Goal: Task Accomplishment & Management: Use online tool/utility

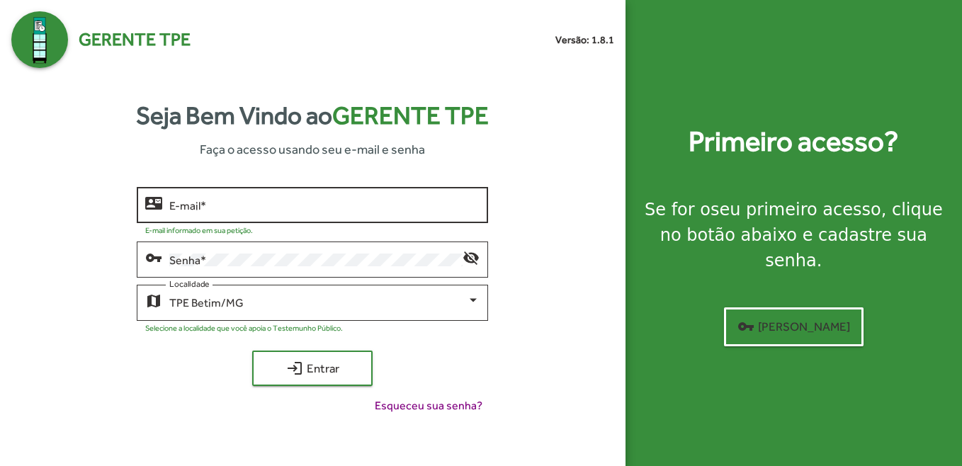
click at [198, 198] on div "E-mail *" at bounding box center [324, 203] width 310 height 39
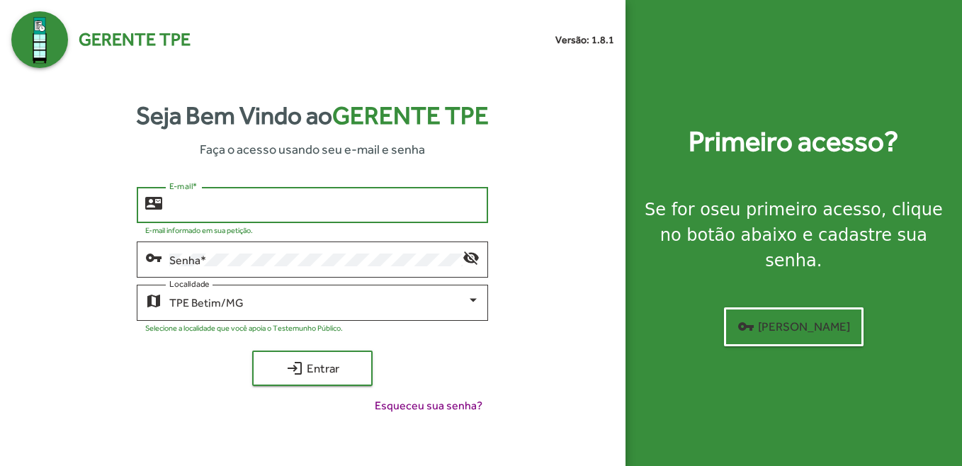
click at [198, 208] on input "E-mail *" at bounding box center [324, 205] width 310 height 13
type input "**********"
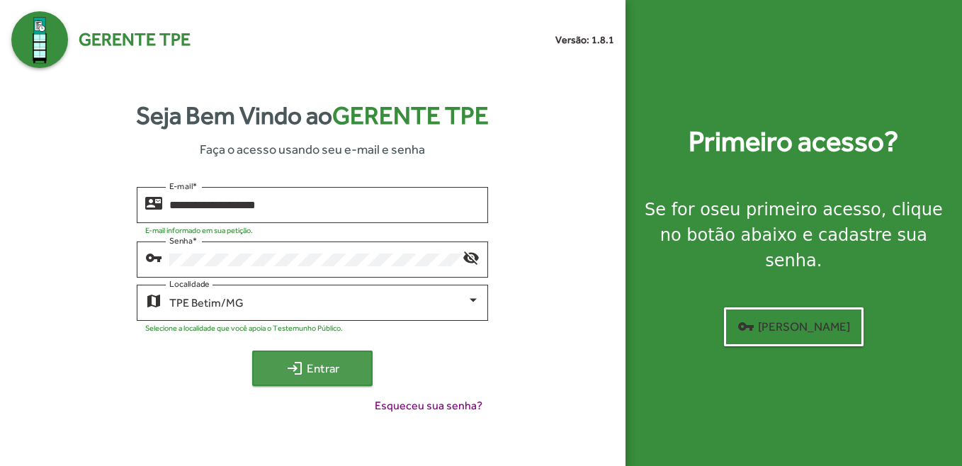
click at [307, 382] on button "login Entrar" at bounding box center [312, 368] width 120 height 35
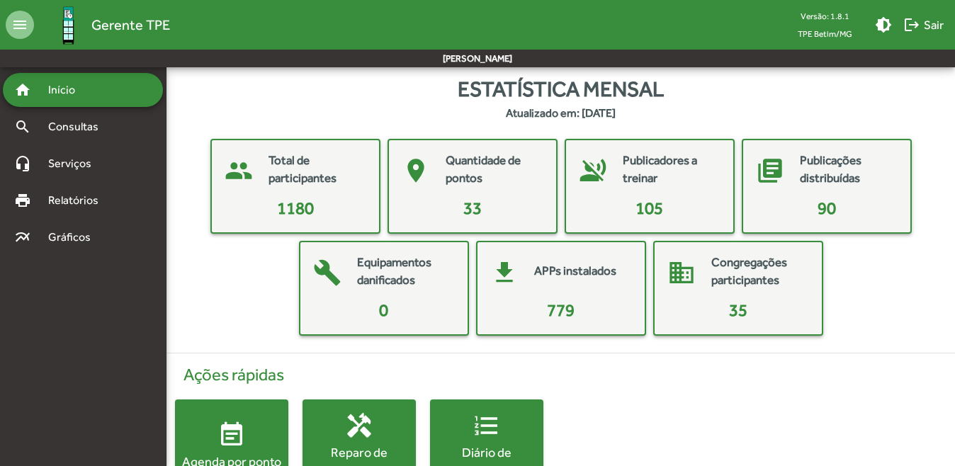
click at [744, 93] on div "Estatística mensal Atualizado em: [DATE]" at bounding box center [560, 97] width 788 height 49
click at [94, 189] on div "print Relatórios" at bounding box center [83, 200] width 160 height 34
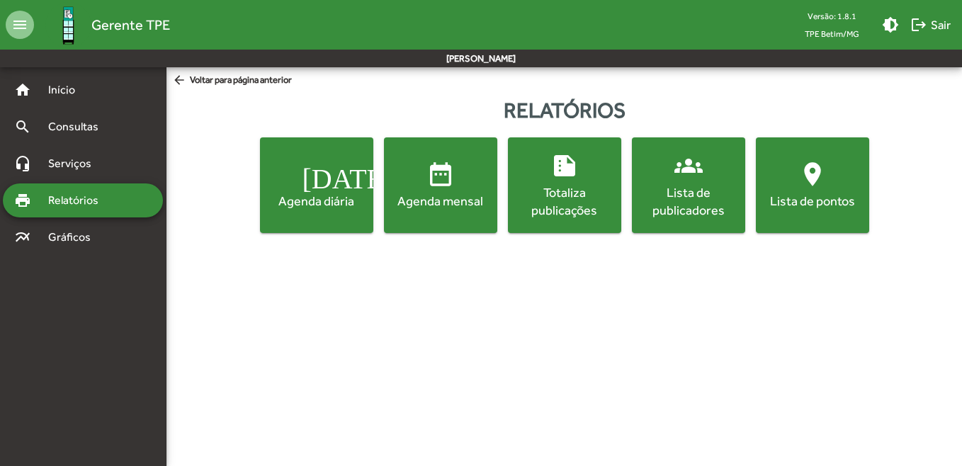
click at [353, 191] on span "[DATE] Agenda diária" at bounding box center [317, 185] width 108 height 50
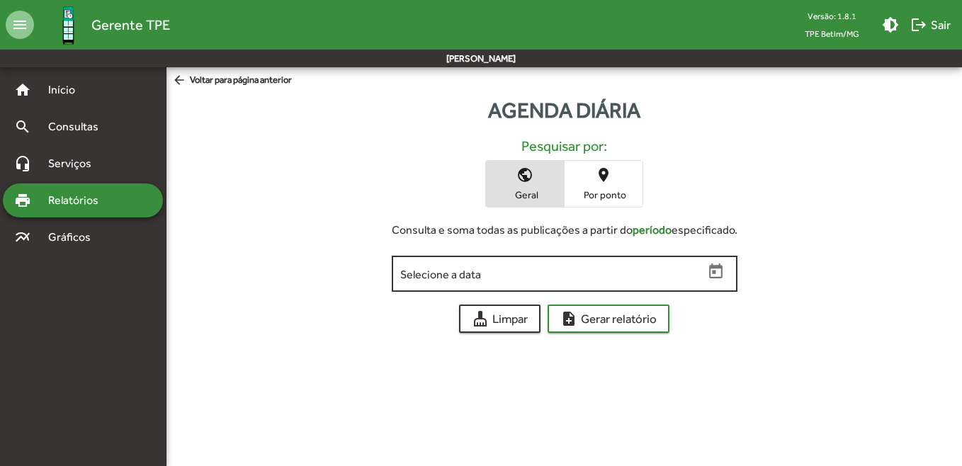
click at [606, 268] on input "Selecione a data" at bounding box center [552, 274] width 304 height 13
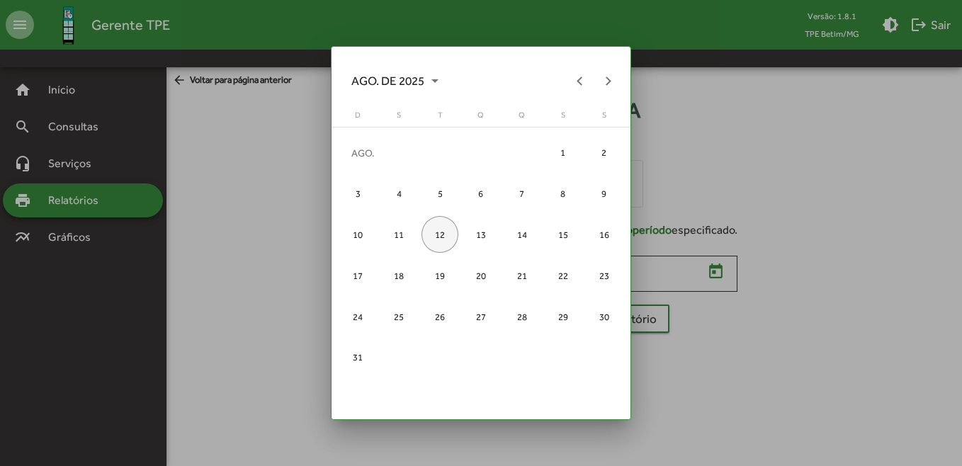
click at [449, 232] on div "12" at bounding box center [439, 234] width 37 height 37
type input "**********"
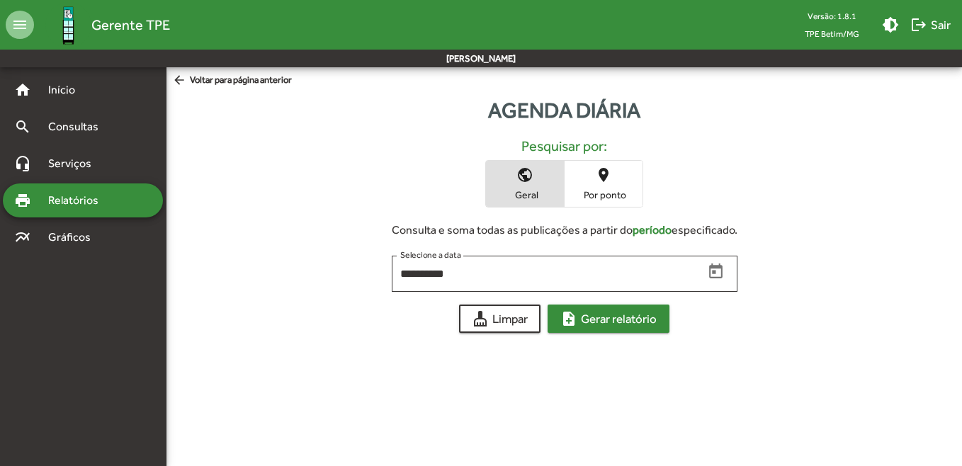
click at [606, 319] on span "note_add Gerar relatório" at bounding box center [608, 319] width 96 height 26
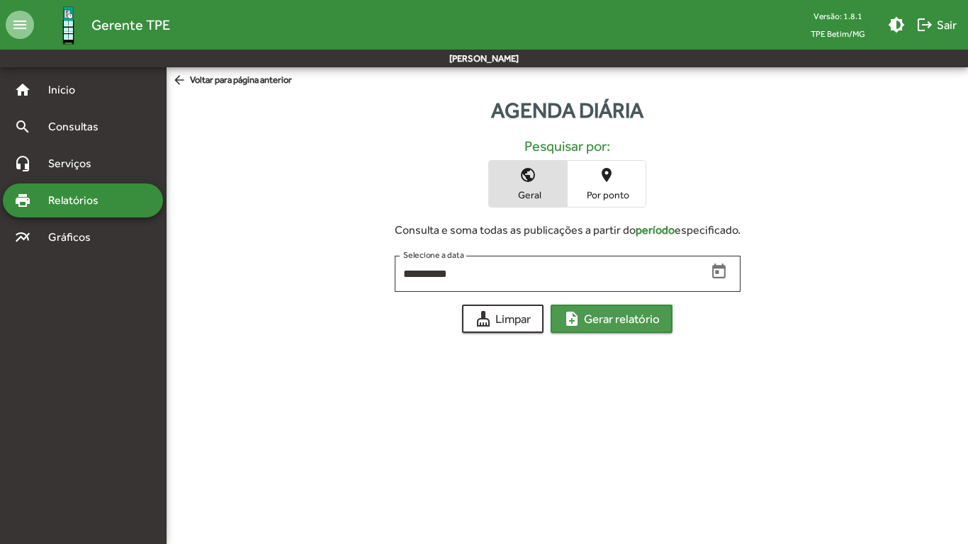
click at [610, 326] on span "note_add Gerar relatório" at bounding box center [611, 319] width 96 height 26
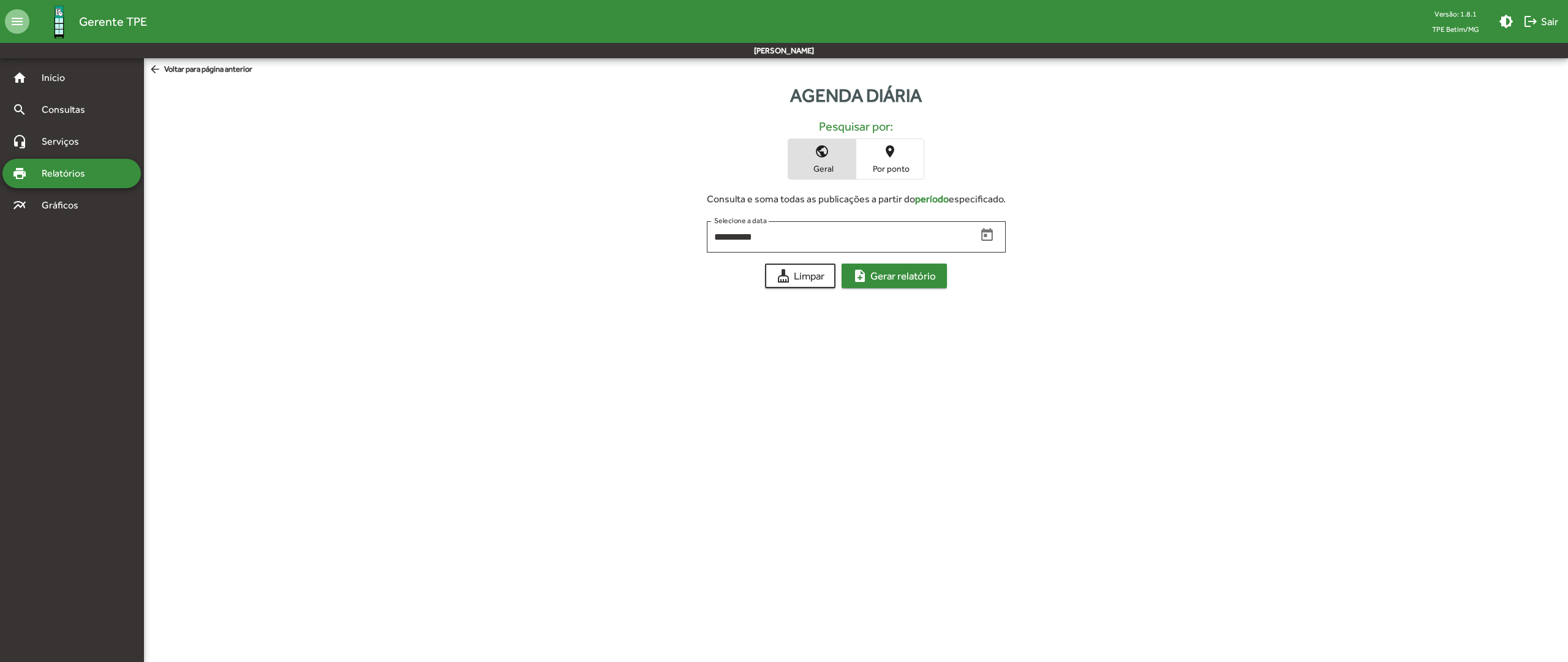
click at [831, 284] on span "note_add Gerar relatório" at bounding box center [894, 276] width 83 height 22
